Goal: Book appointment/travel/reservation

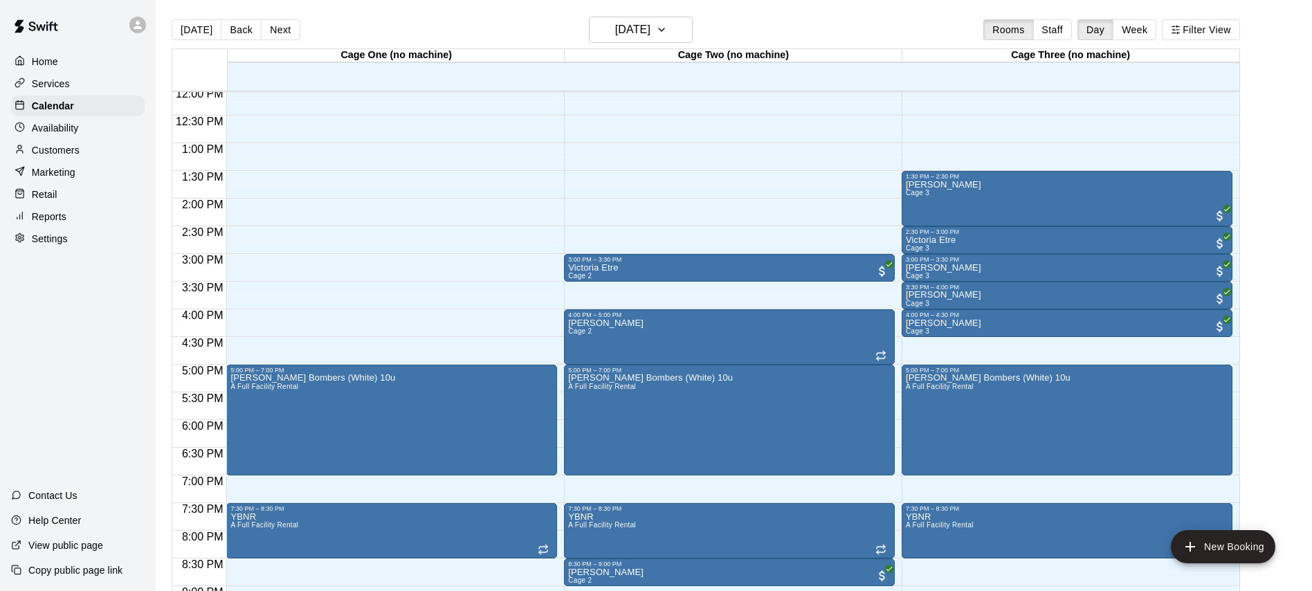
scroll to position [674, 0]
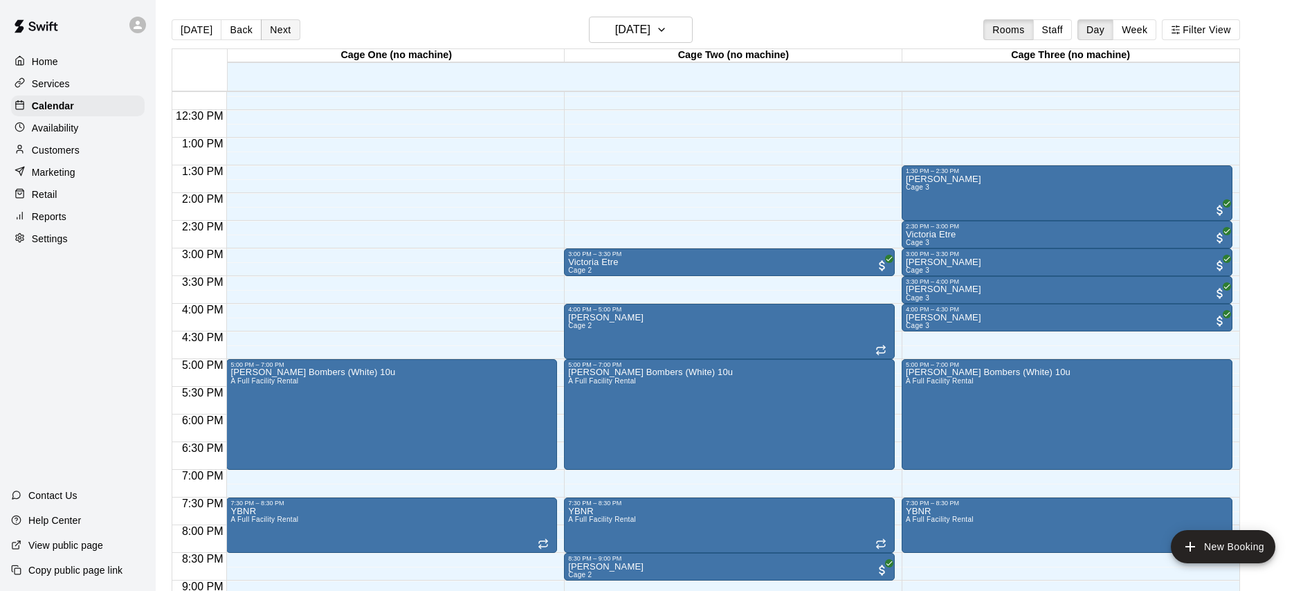
click at [275, 30] on button "Next" at bounding box center [280, 29] width 39 height 21
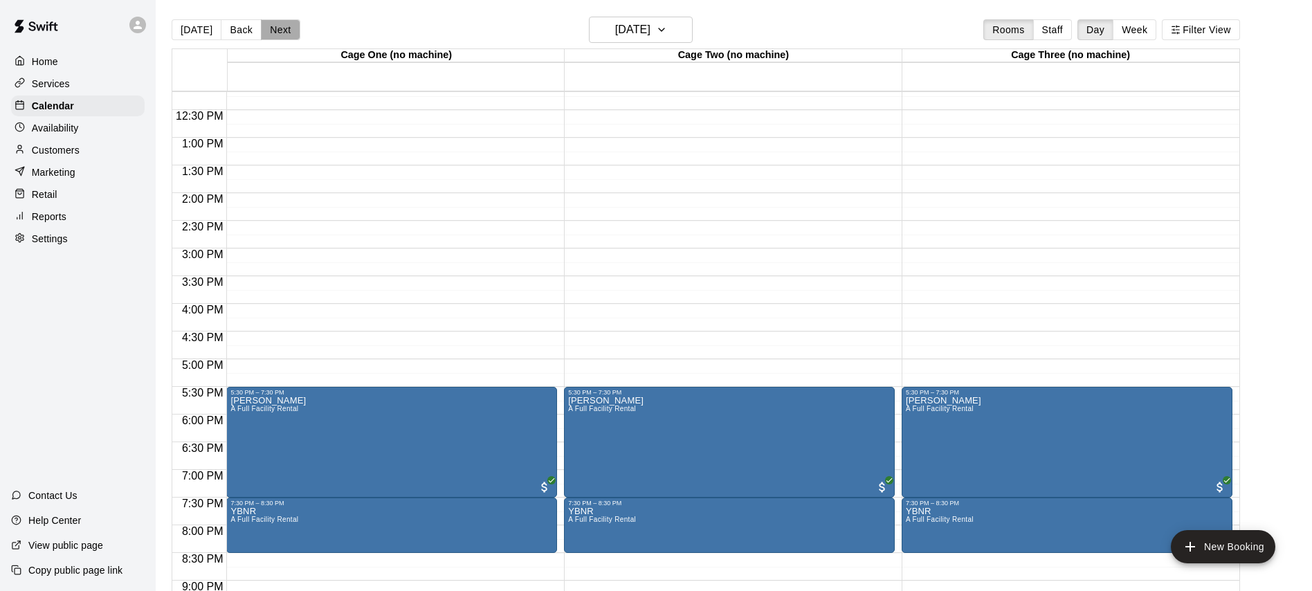
click at [275, 30] on button "Next" at bounding box center [280, 29] width 39 height 21
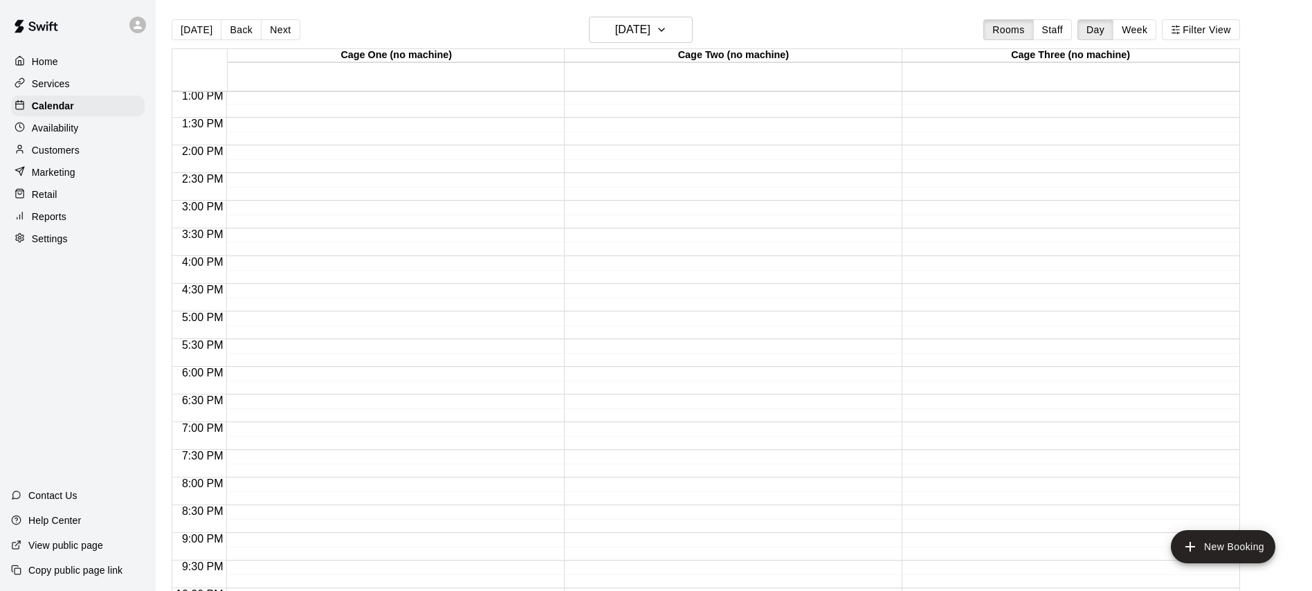
scroll to position [722, 0]
click at [237, 31] on button "Back" at bounding box center [241, 29] width 41 height 21
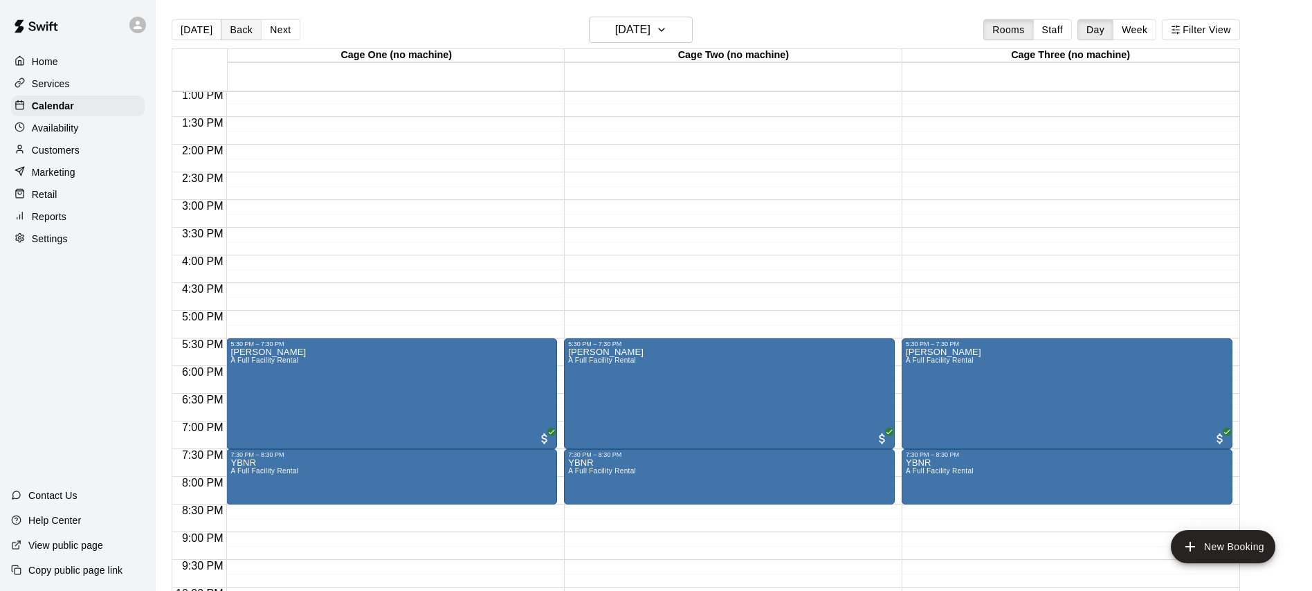
click at [239, 33] on button "Back" at bounding box center [241, 29] width 41 height 21
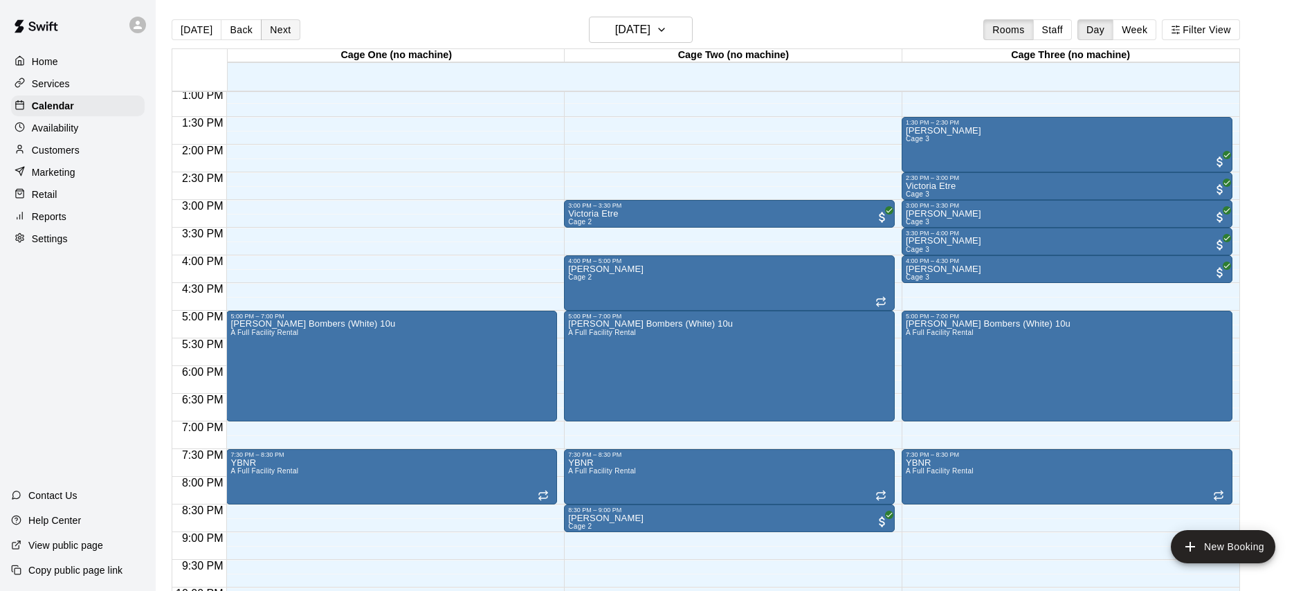
click at [288, 33] on button "Next" at bounding box center [280, 29] width 39 height 21
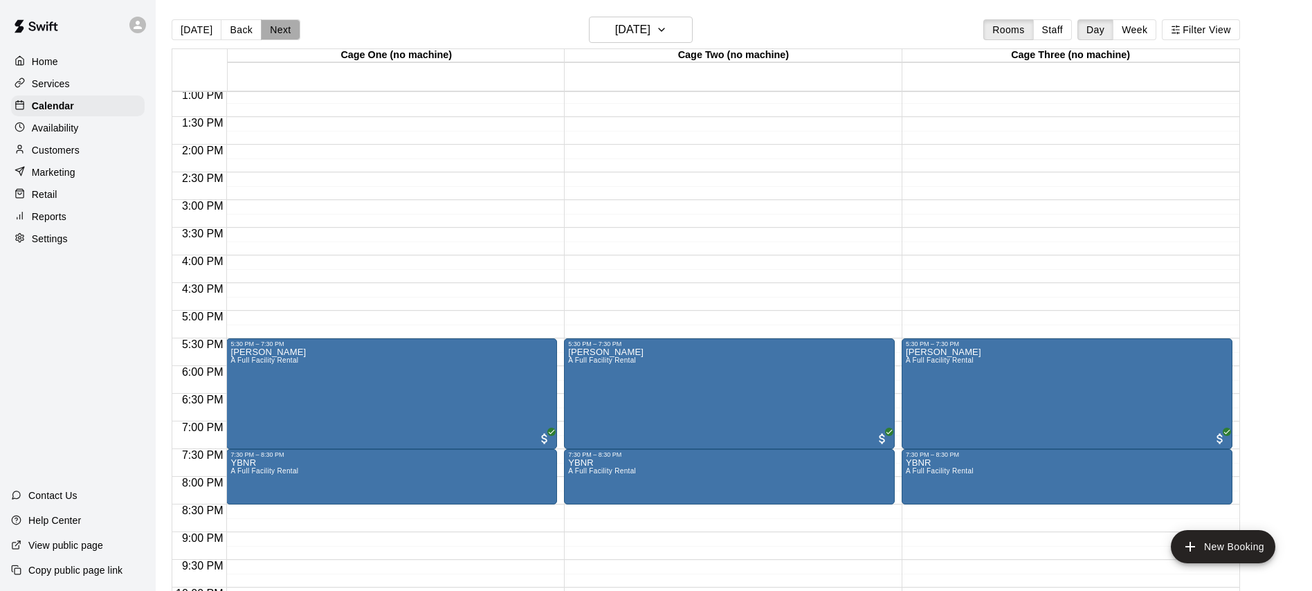
click at [275, 34] on button "Next" at bounding box center [280, 29] width 39 height 21
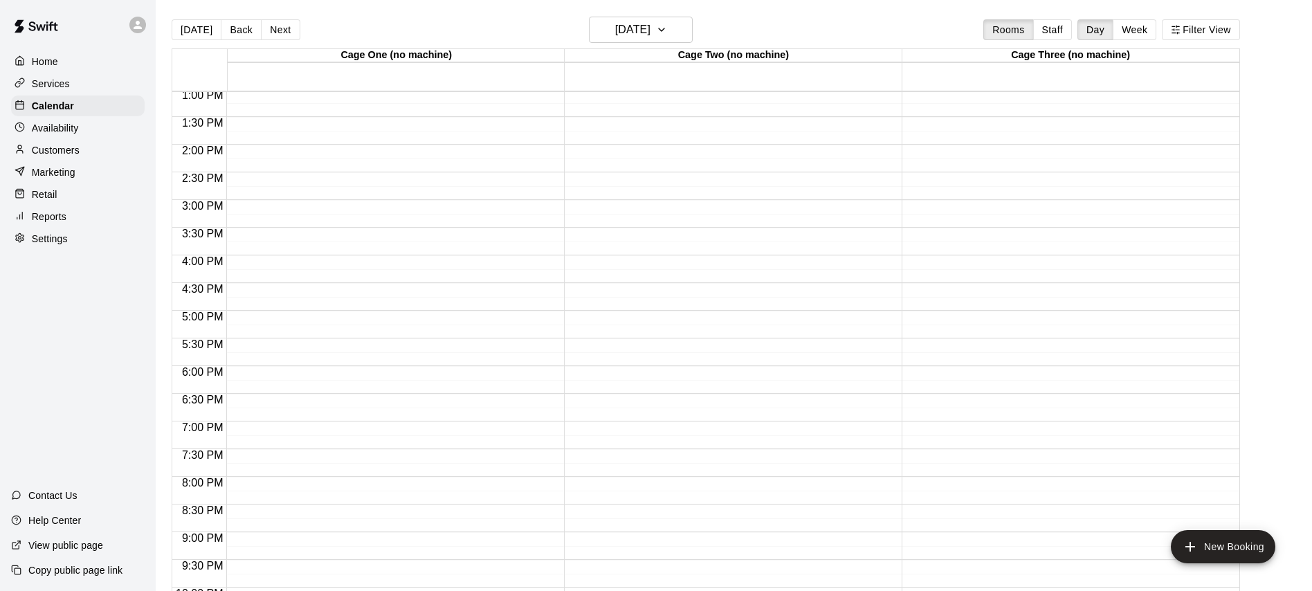
click at [367, 321] on div at bounding box center [391, 34] width 331 height 1328
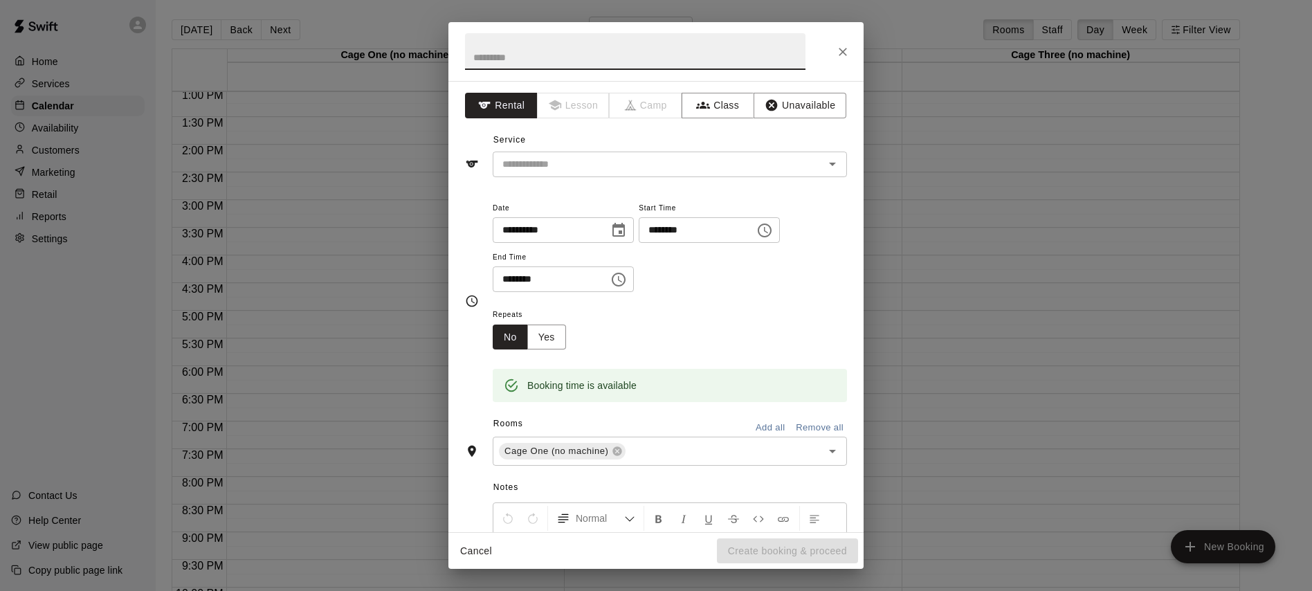
click at [568, 41] on input "text" at bounding box center [635, 51] width 340 height 37
type input "**********"
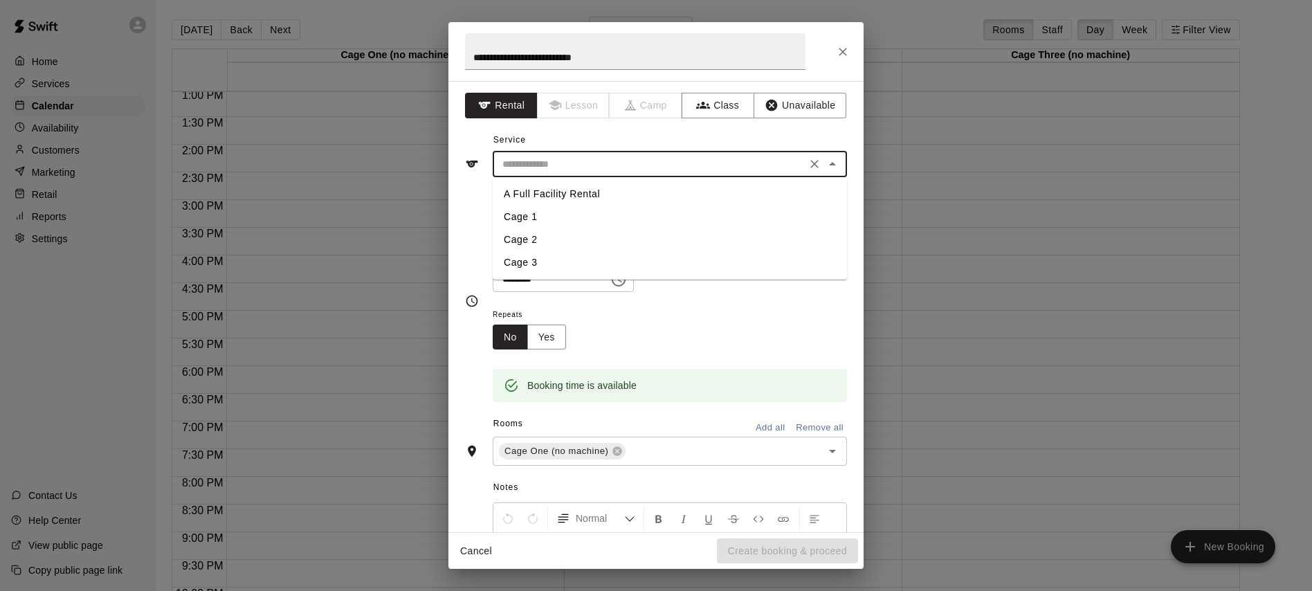
click at [586, 161] on input "text" at bounding box center [649, 164] width 305 height 17
click at [590, 194] on li "A Full Facility Rental" at bounding box center [670, 194] width 354 height 23
type input "**********"
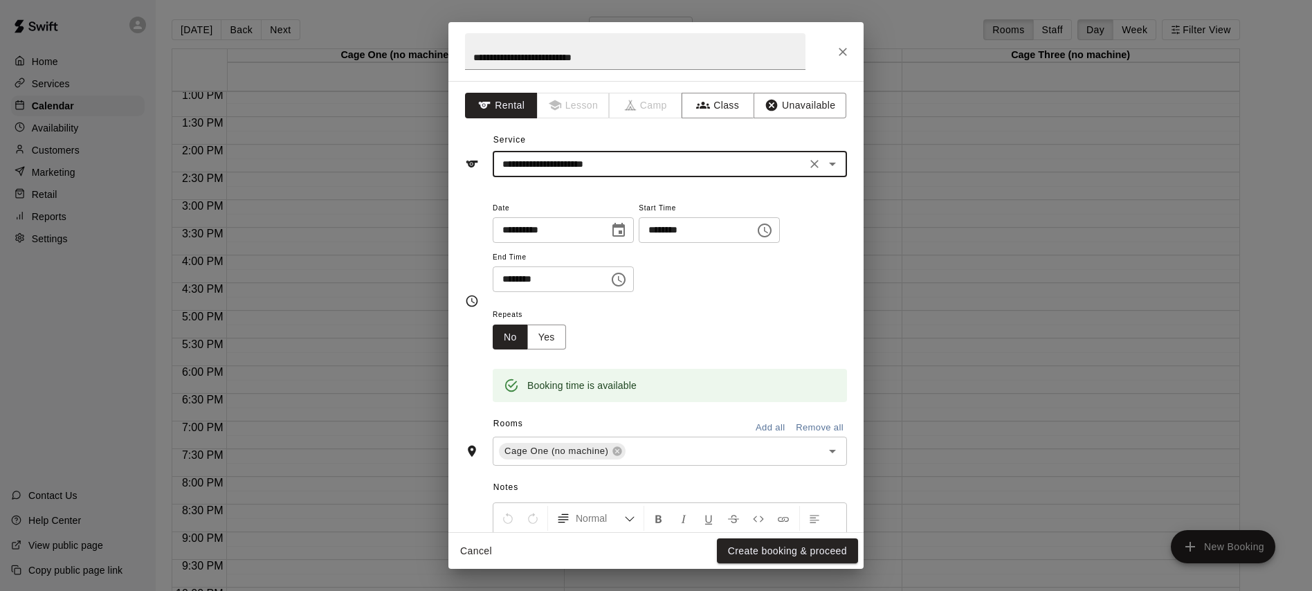
drag, startPoint x: 508, startPoint y: 276, endPoint x: 511, endPoint y: 320, distance: 43.7
click at [508, 277] on input "********" at bounding box center [546, 279] width 107 height 26
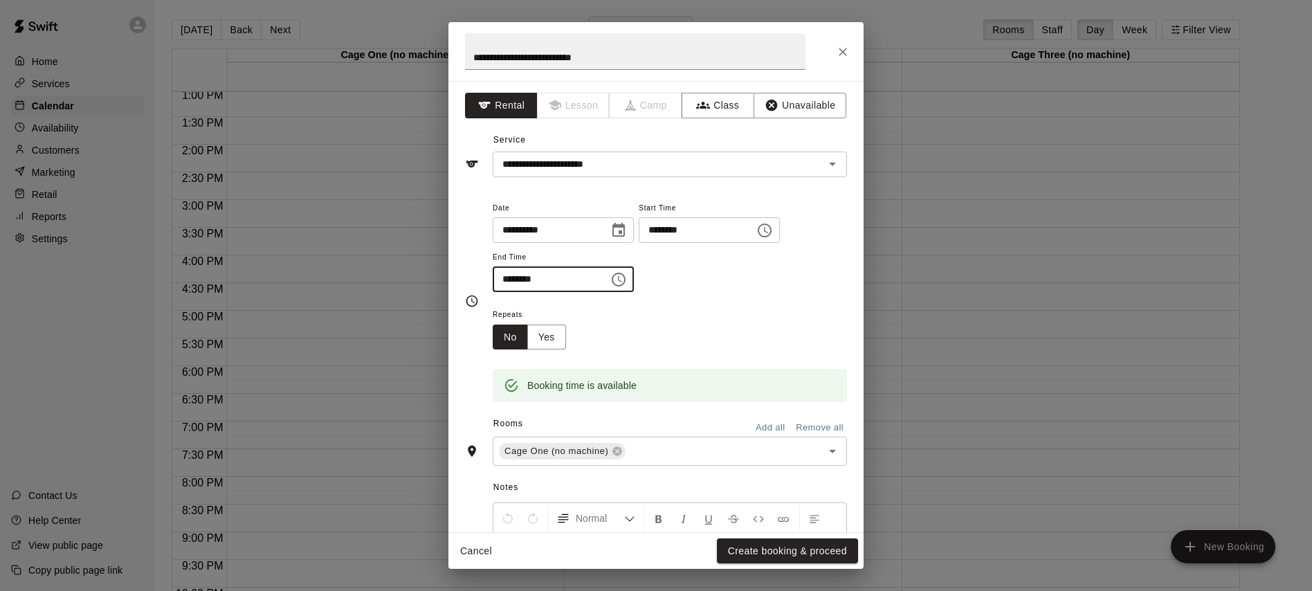
type input "********"
click at [724, 332] on div "Repeats No Yes" at bounding box center [670, 328] width 354 height 44
click at [775, 426] on button "Add all" at bounding box center [770, 427] width 44 height 21
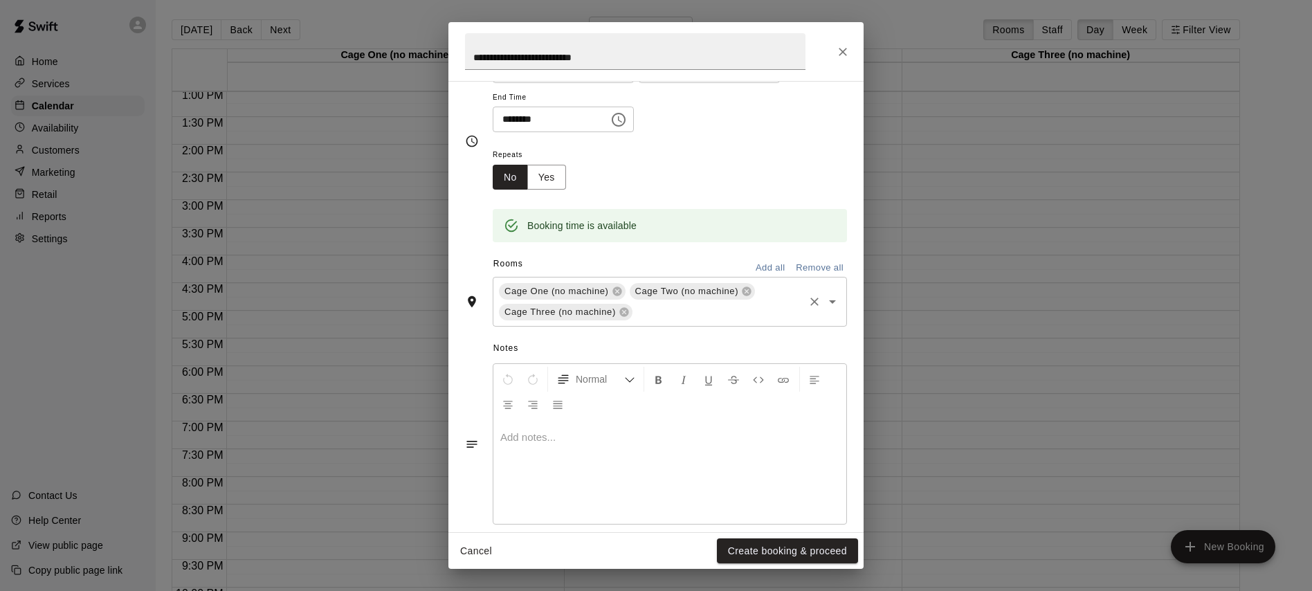
scroll to position [178, 0]
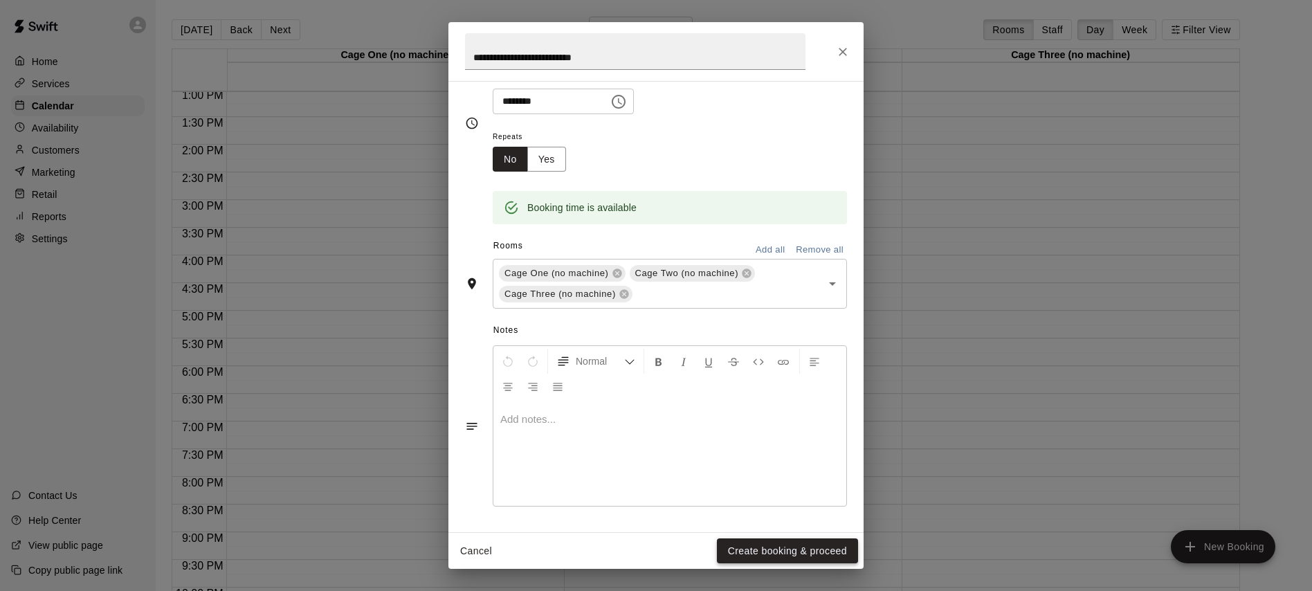
click at [737, 546] on button "Create booking & proceed" at bounding box center [787, 551] width 141 height 26
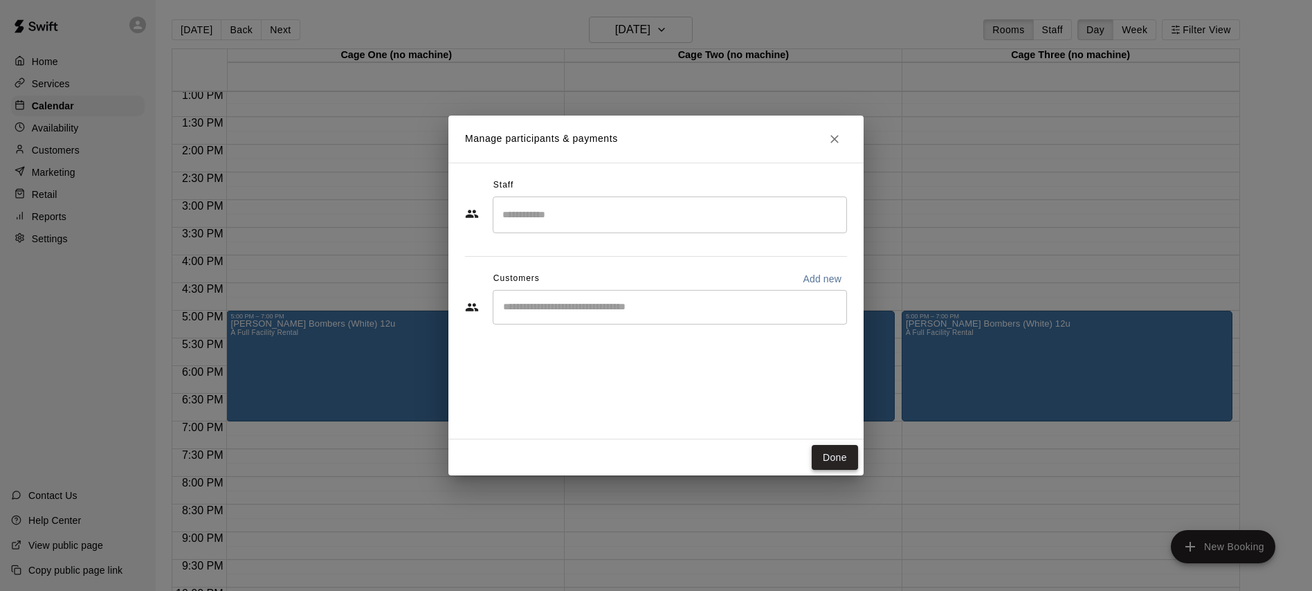
drag, startPoint x: 821, startPoint y: 460, endPoint x: 811, endPoint y: 463, distance: 10.9
click at [822, 460] on button "Done" at bounding box center [834, 458] width 46 height 26
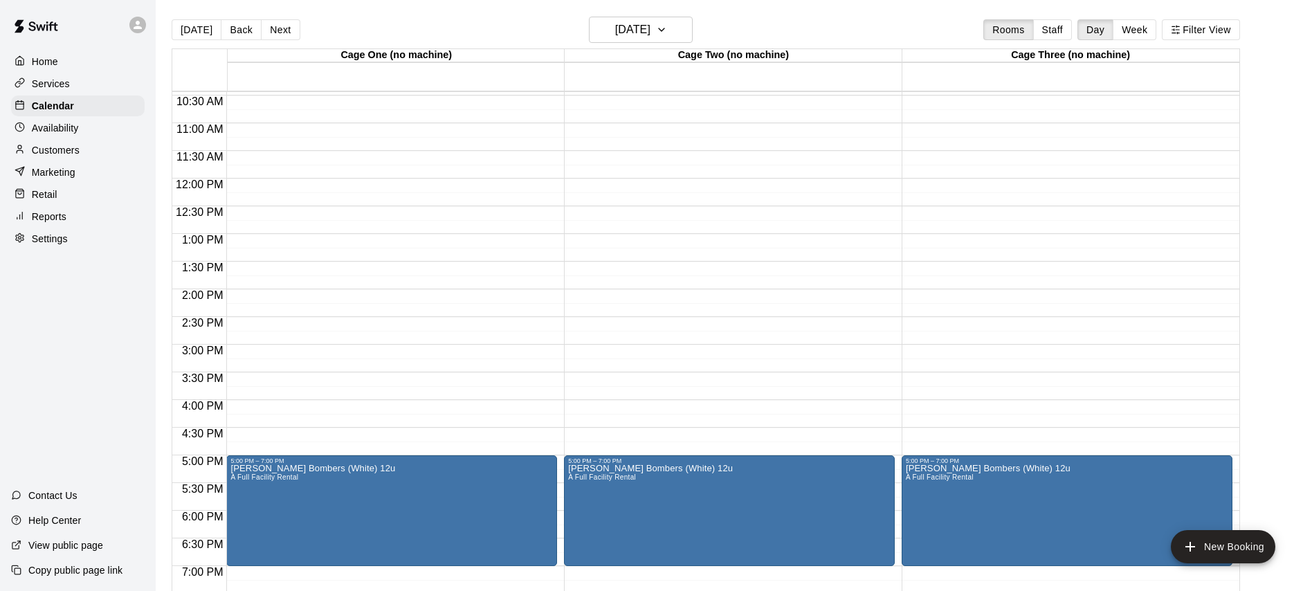
scroll to position [683, 0]
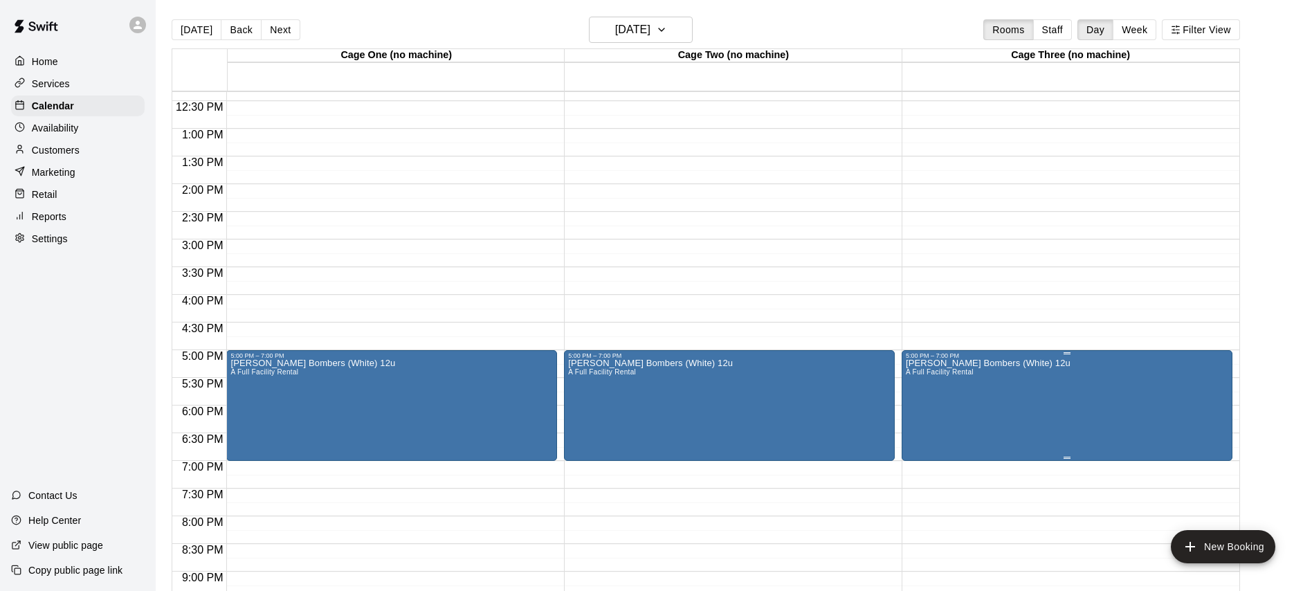
click at [989, 363] on p "[PERSON_NAME] Bombers (White) 12u" at bounding box center [987, 363] width 165 height 0
click at [989, 367] on div at bounding box center [656, 295] width 1312 height 591
click at [913, 368] on icon "edit" at bounding box center [919, 373] width 17 height 17
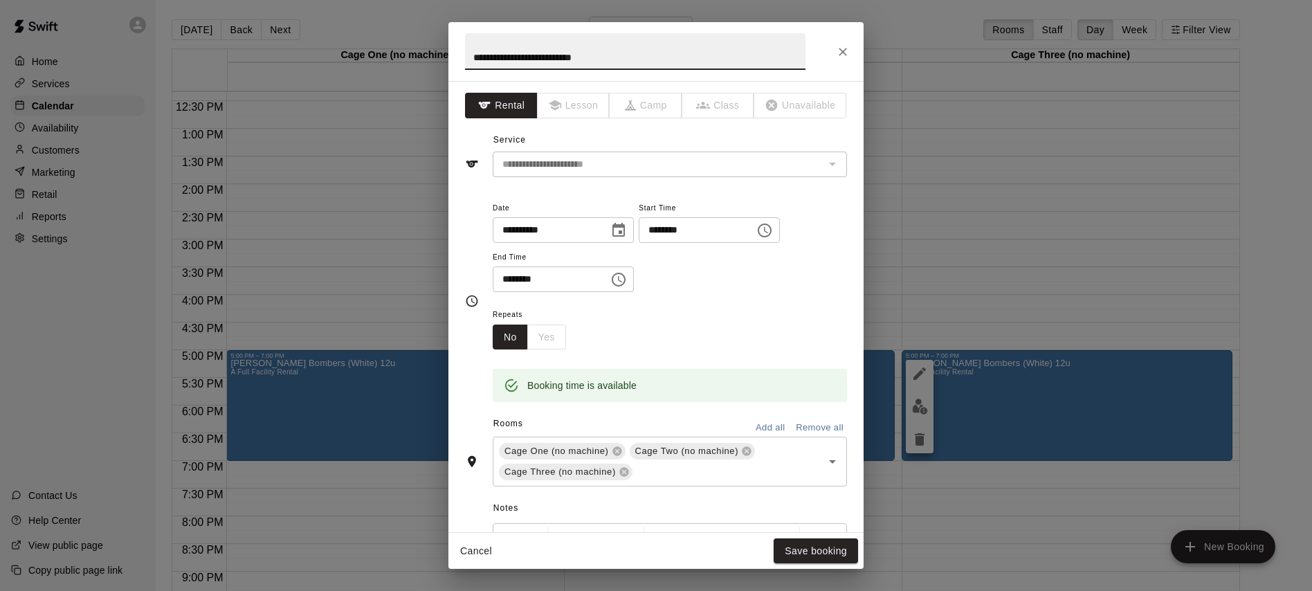
click at [606, 55] on input "**********" at bounding box center [635, 51] width 340 height 37
type input "**********"
click at [832, 555] on button "Save booking" at bounding box center [815, 551] width 84 height 26
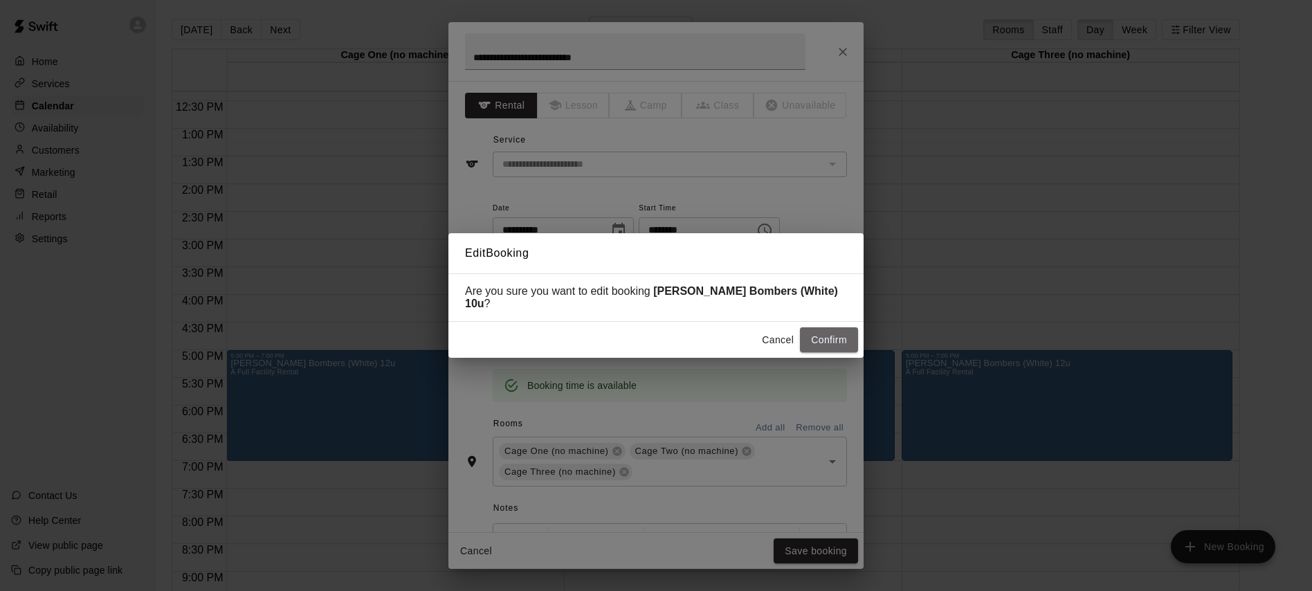
click at [813, 332] on button "Confirm" at bounding box center [829, 340] width 58 height 26
